Goal: Go to known website: Go to known website

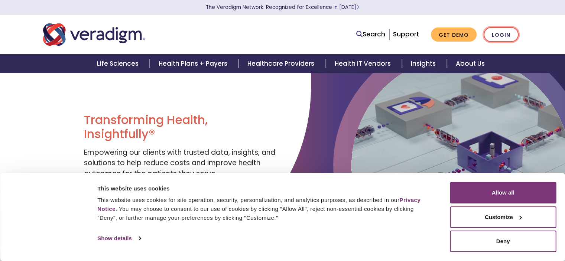
click at [495, 34] on link "Login" at bounding box center [500, 34] width 35 height 15
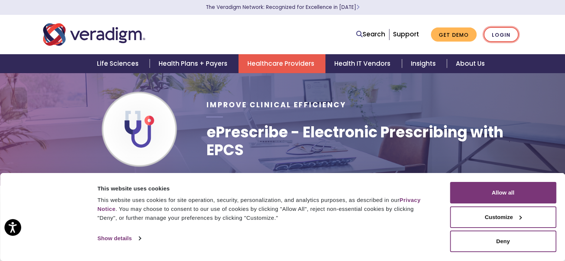
click at [493, 32] on link "Login" at bounding box center [500, 34] width 35 height 15
